Goal: Obtain resource: Download file/media

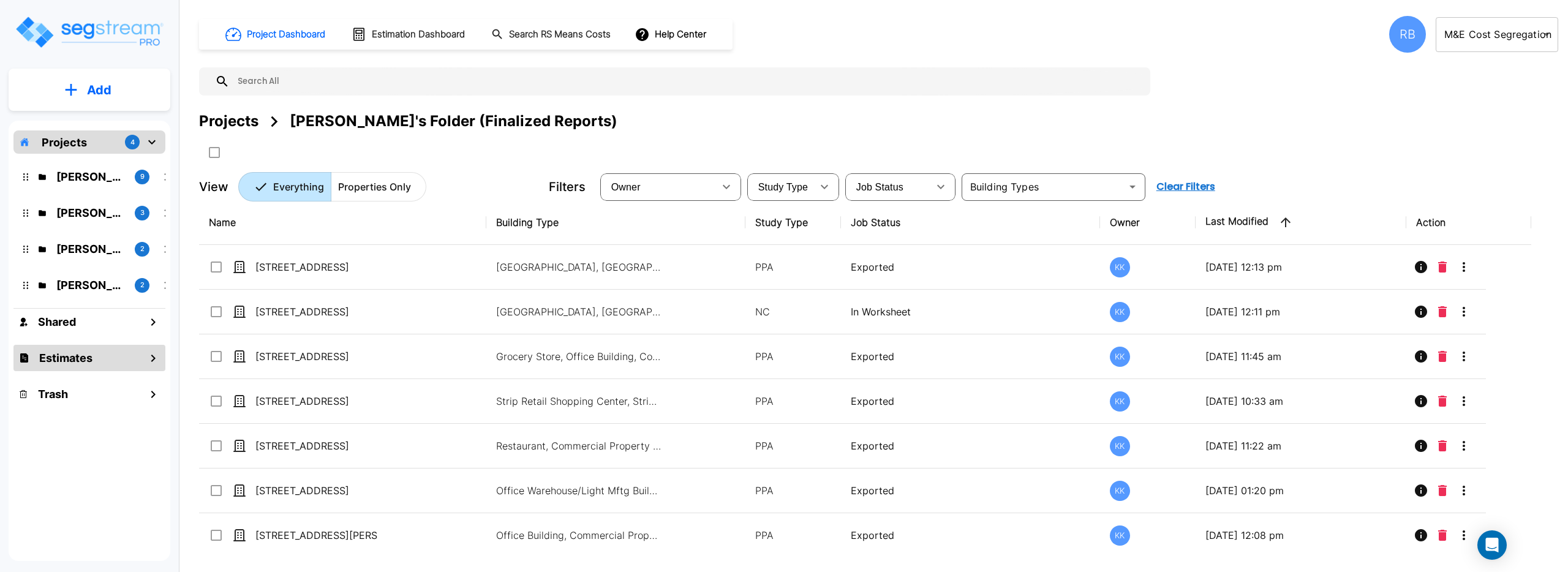
click at [104, 359] on div "Estimates" at bounding box center [90, 358] width 152 height 27
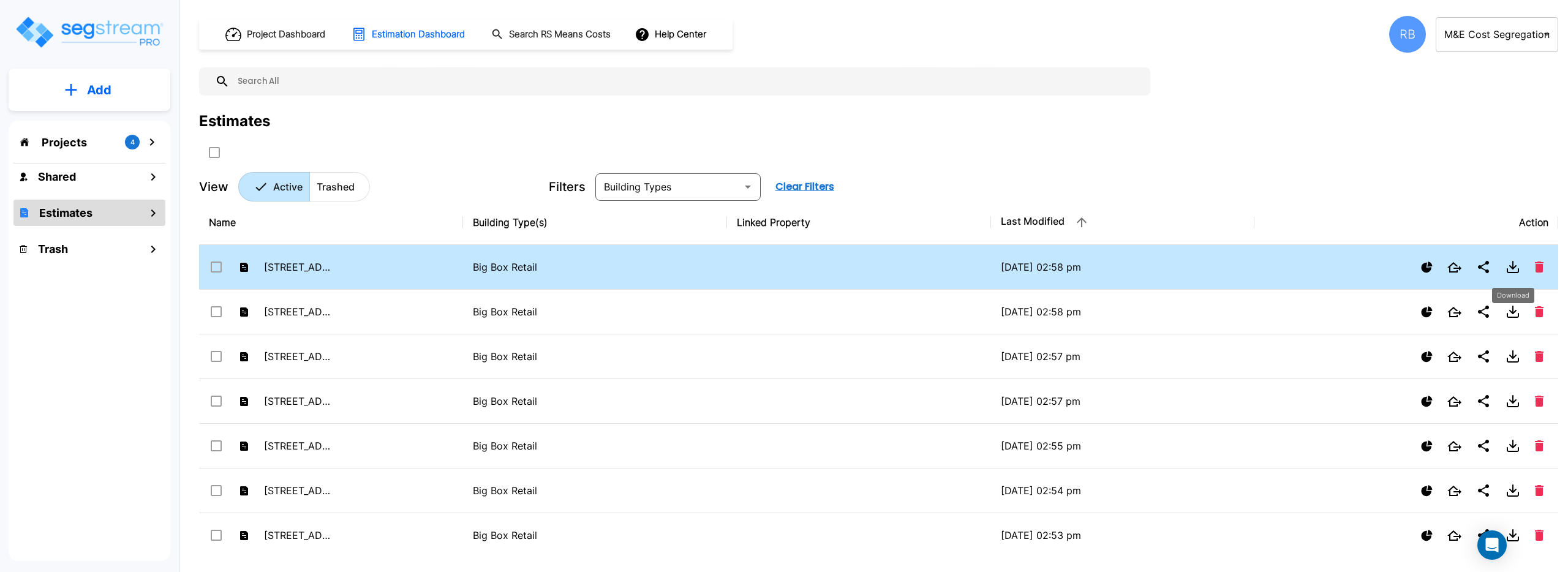
click at [1516, 264] on icon "Download" at bounding box center [1513, 267] width 15 height 15
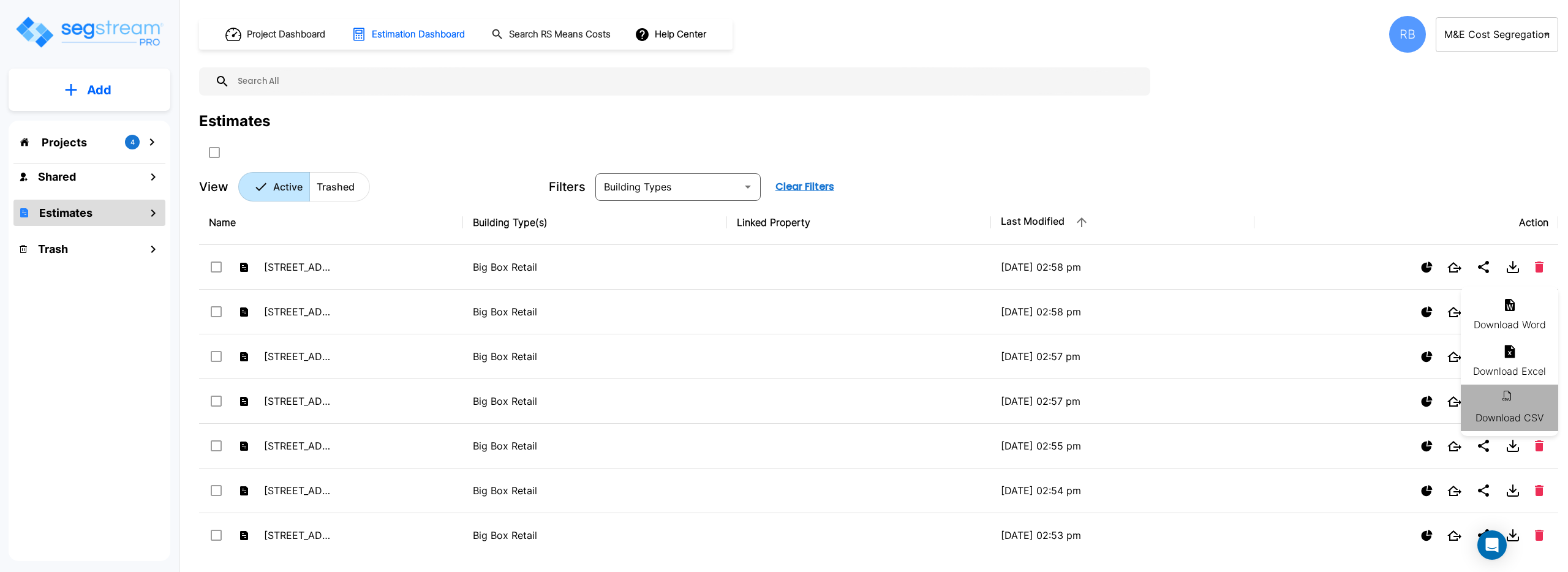
click at [1520, 414] on li "Download CSV" at bounding box center [1510, 408] width 98 height 46
checkbox input "true"
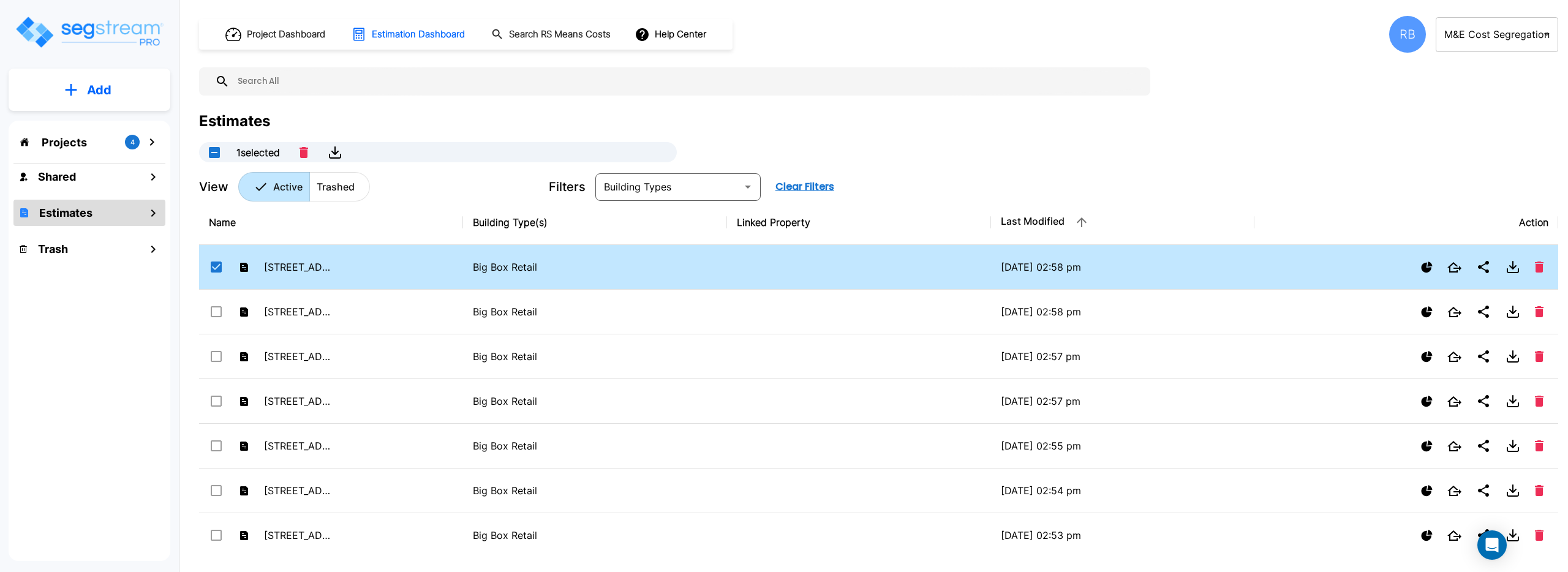
click at [714, 192] on input "text" at bounding box center [668, 187] width 138 height 17
click at [1464, 36] on body "× Your report is being generated. Be patient! × We're working on your Modificat…" at bounding box center [784, 286] width 1568 height 572
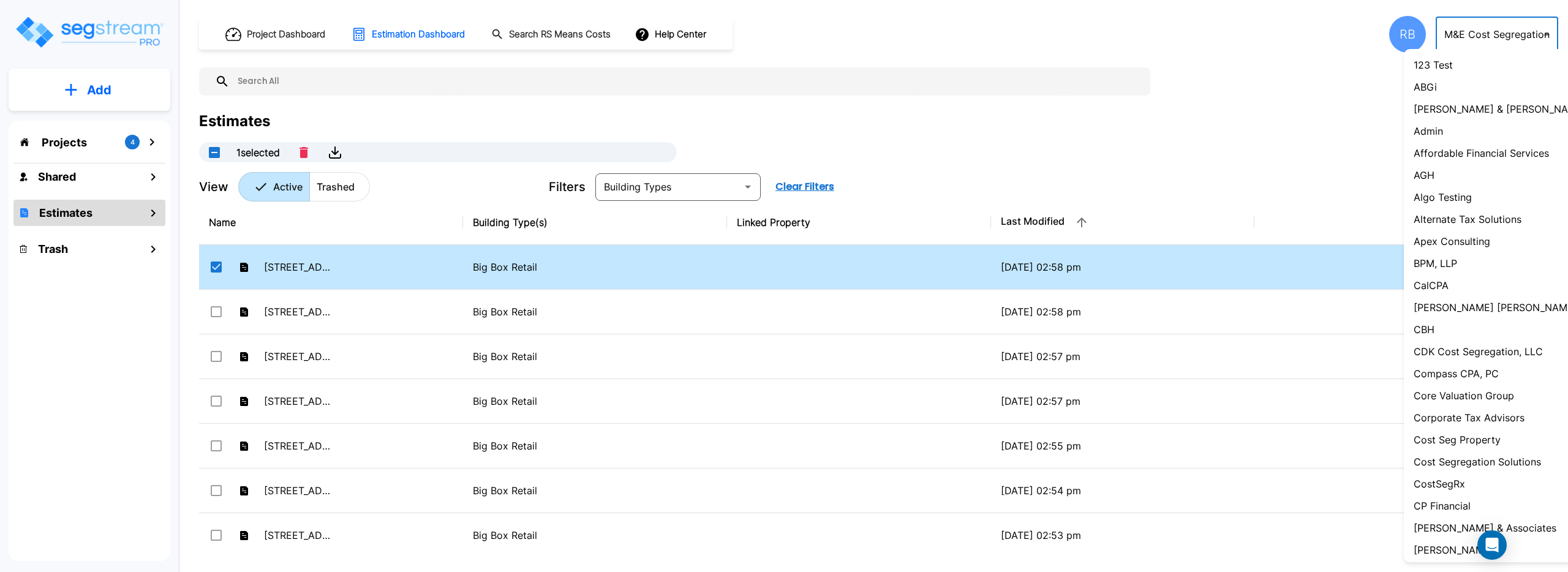
scroll to position [509, 0]
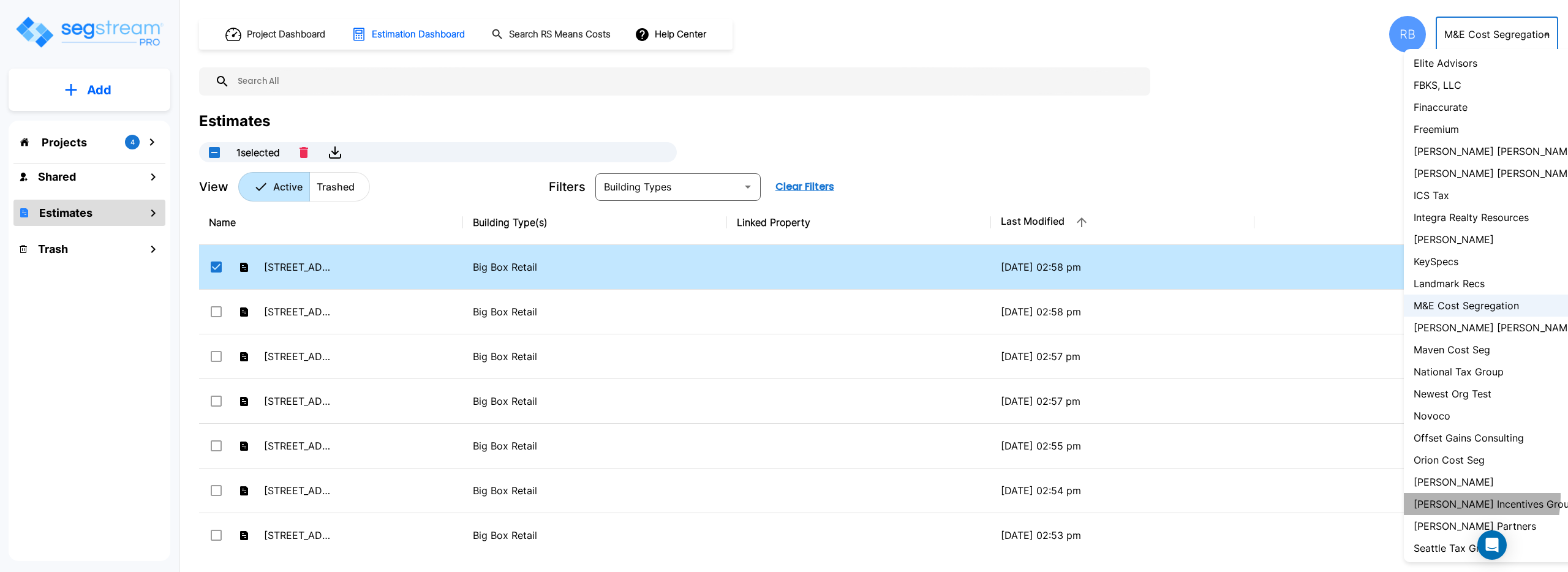
click at [1451, 497] on p "[PERSON_NAME] Incentives Group" at bounding box center [1495, 504] width 162 height 15
type input "135"
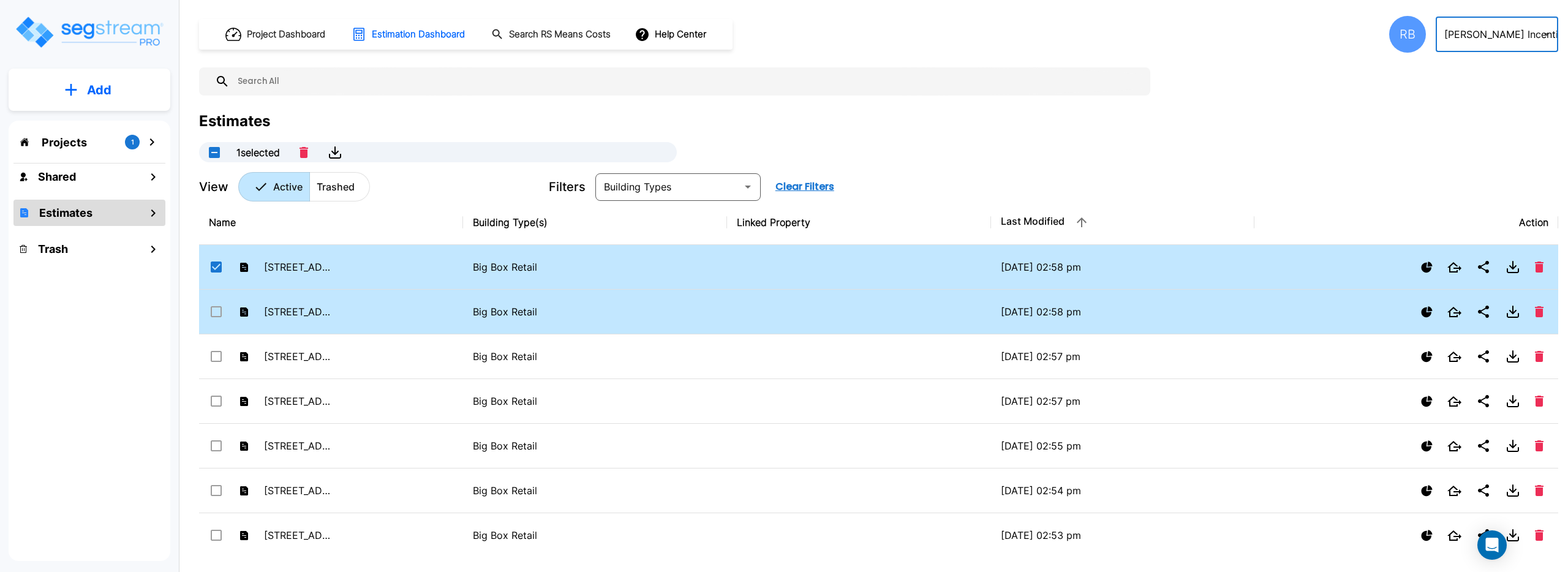
scroll to position [1, 0]
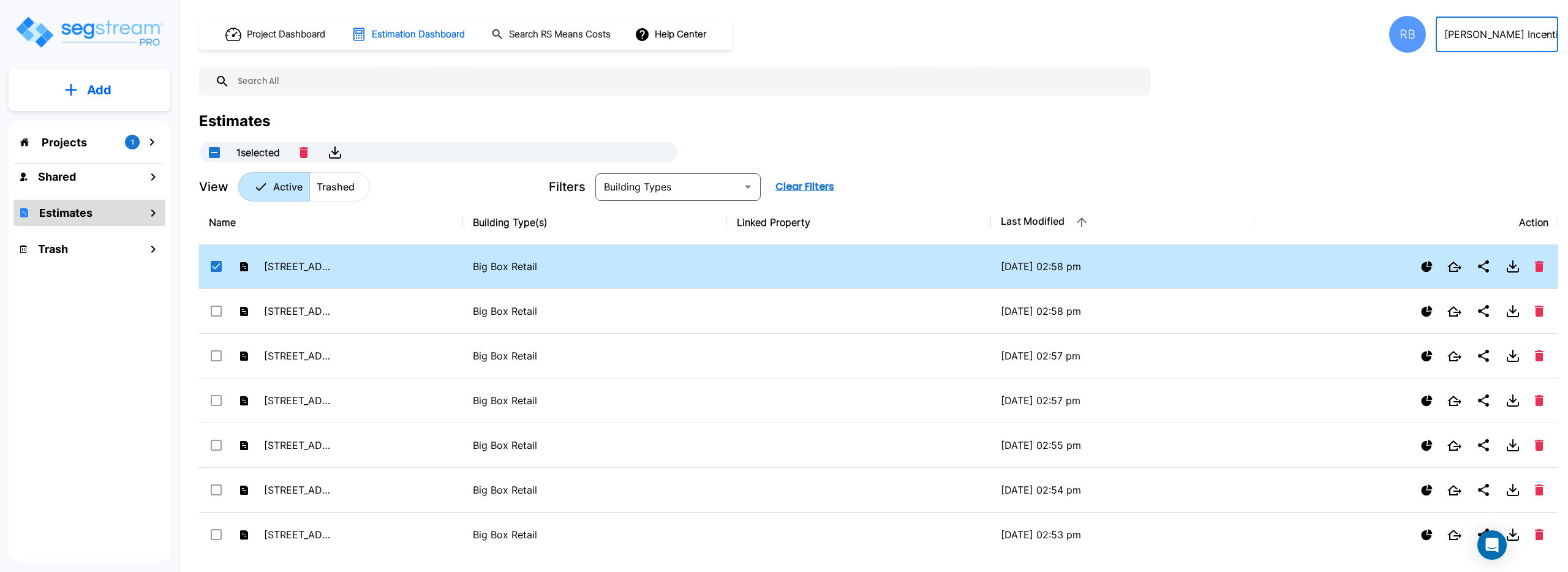
click at [623, 182] on input "text" at bounding box center [668, 187] width 138 height 17
click at [639, 195] on input "text" at bounding box center [668, 187] width 138 height 17
click at [479, 182] on div "View Active Trashed" at bounding box center [369, 187] width 340 height 30
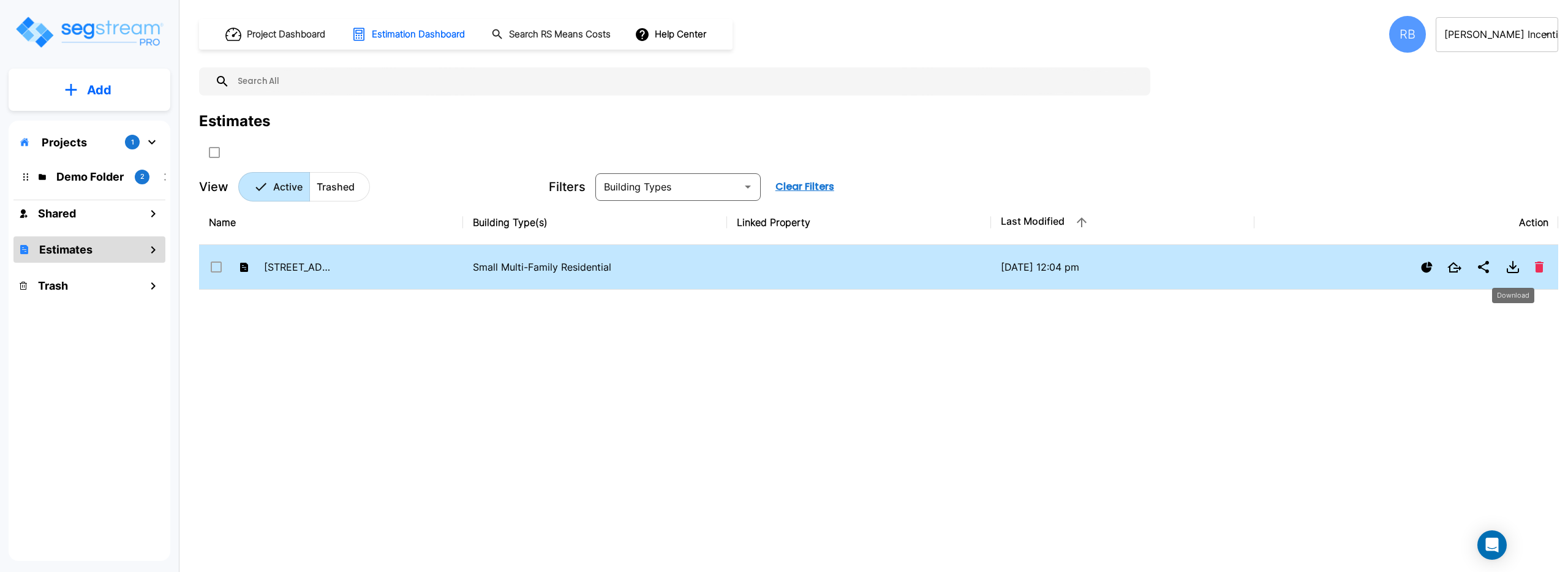
click at [1510, 266] on icon "Download" at bounding box center [1513, 267] width 6 height 3
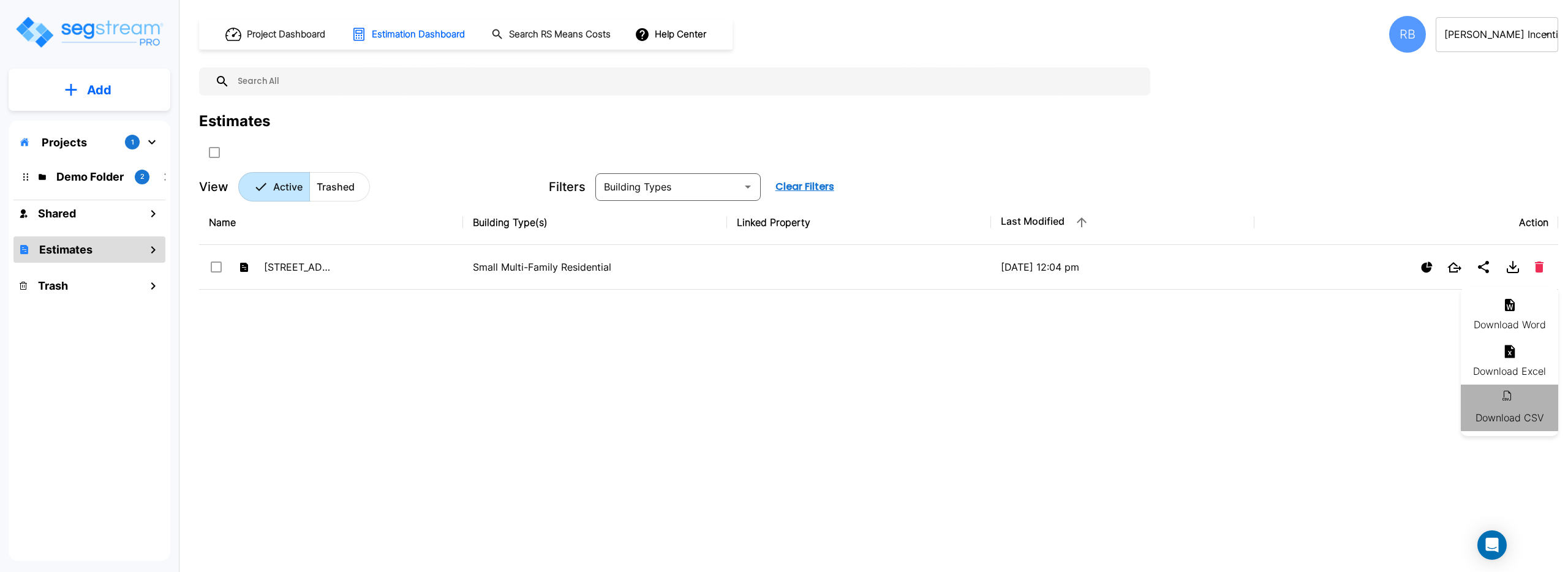
click at [1498, 406] on li "Download CSV" at bounding box center [1510, 408] width 98 height 46
checkbox input "true"
